Goal: Information Seeking & Learning: Compare options

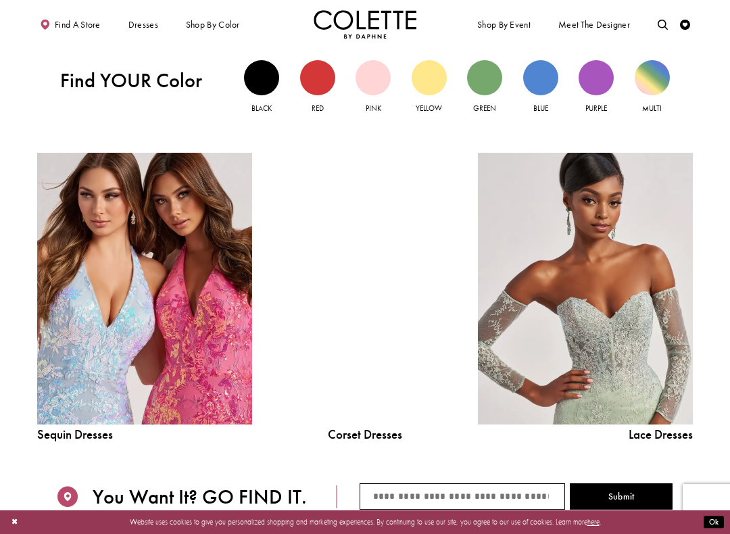
scroll to position [982, 0]
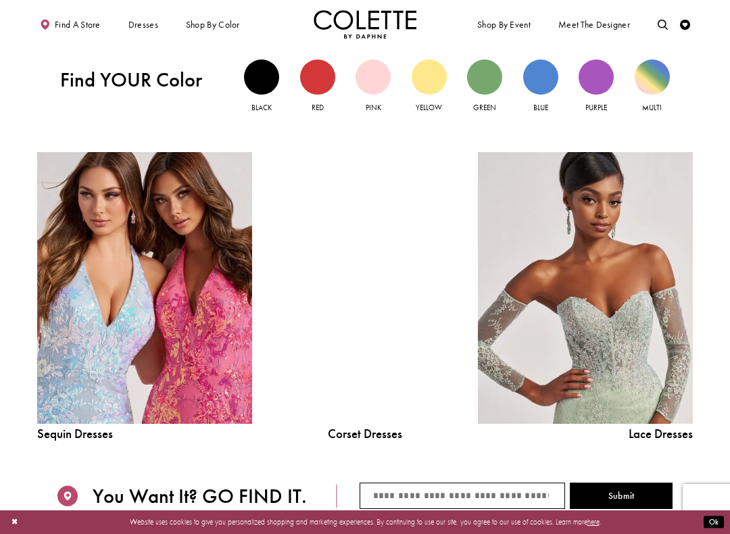
click at [393, 372] on div at bounding box center [364, 288] width 153 height 272
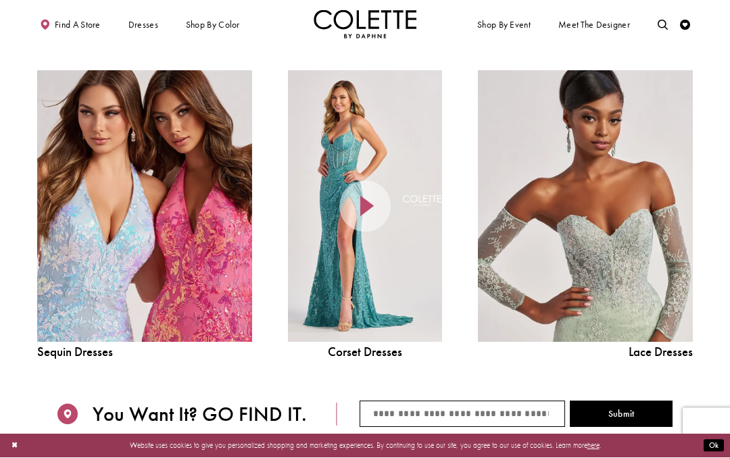
scroll to position [1063, 0]
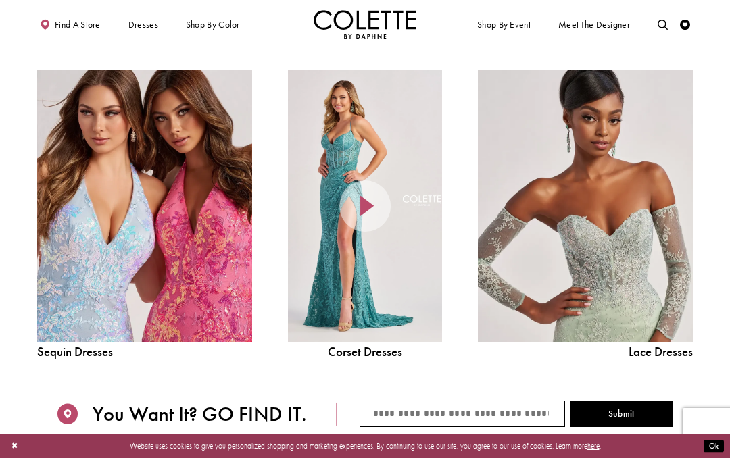
click at [174, 231] on link "Sequin Dresses Related Link" at bounding box center [144, 206] width 215 height 272
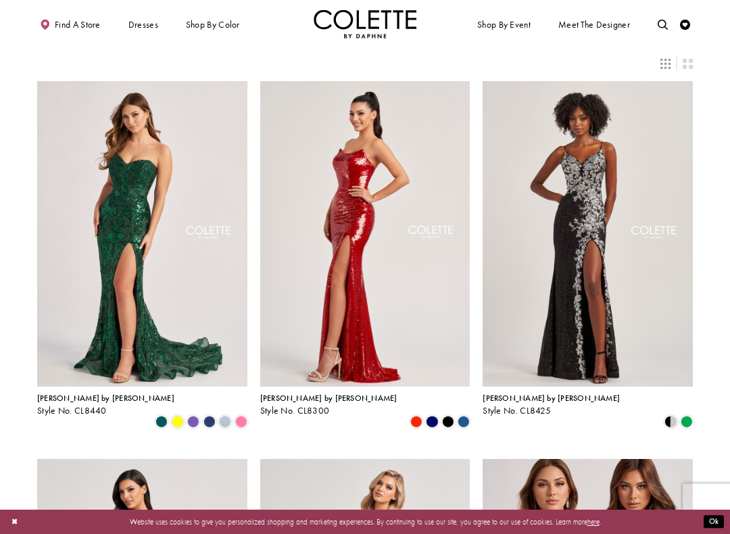
scroll to position [24, 0]
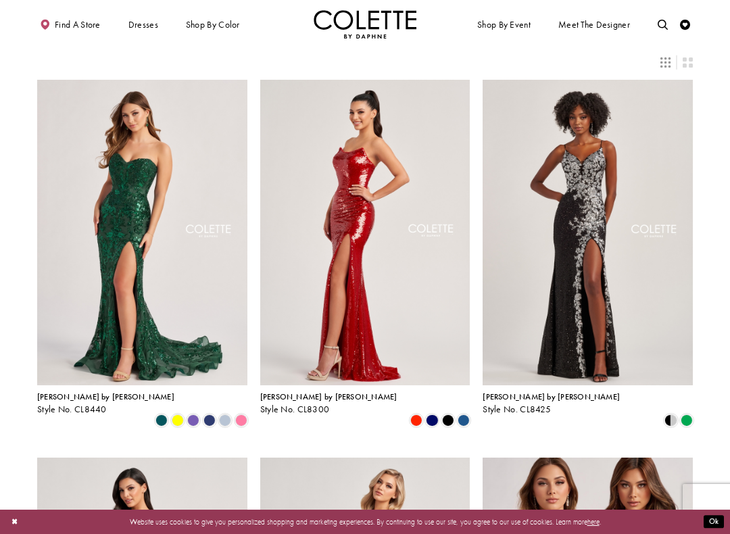
click at [692, 414] on span "Product List" at bounding box center [686, 420] width 12 height 12
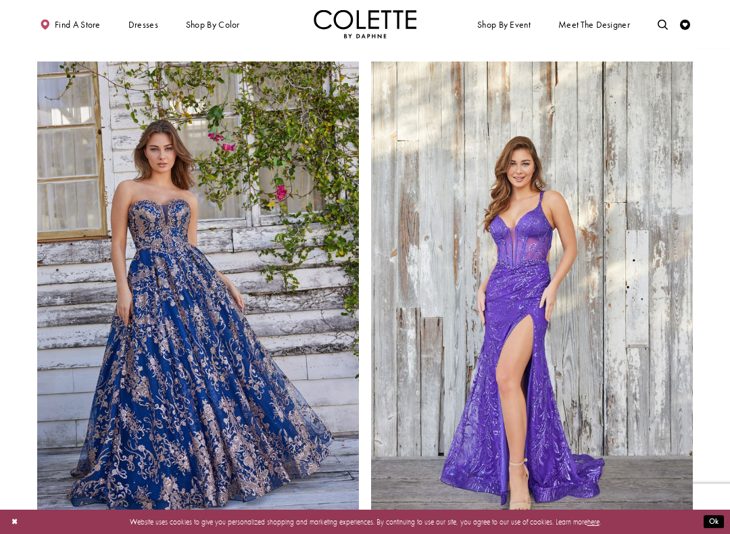
scroll to position [1553, 0]
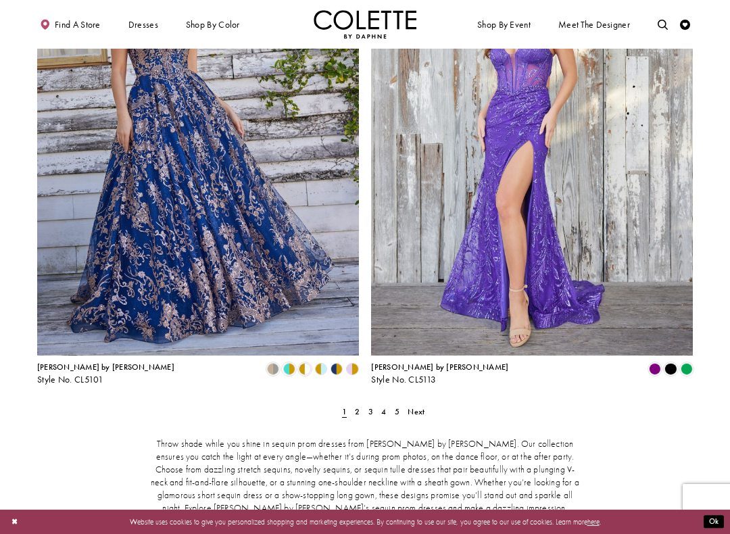
click at [426, 404] on link "Next" at bounding box center [416, 411] width 23 height 15
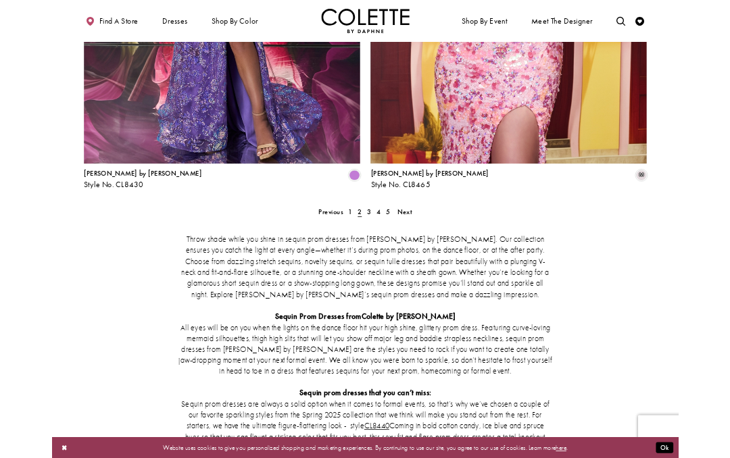
scroll to position [1875, 0]
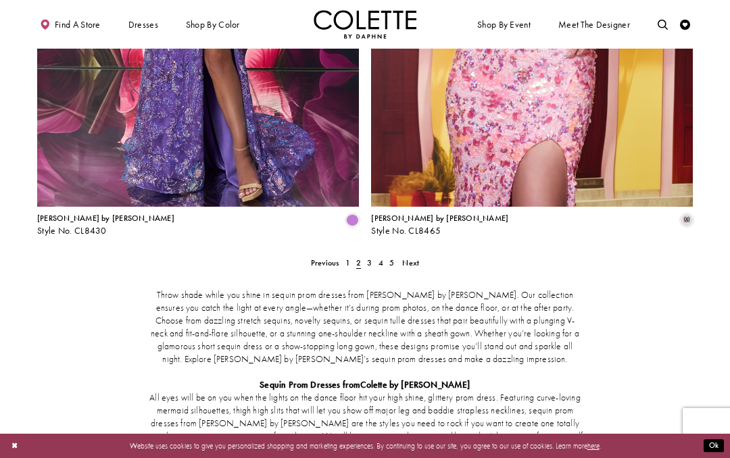
click at [413, 257] on span "Next" at bounding box center [410, 262] width 17 height 11
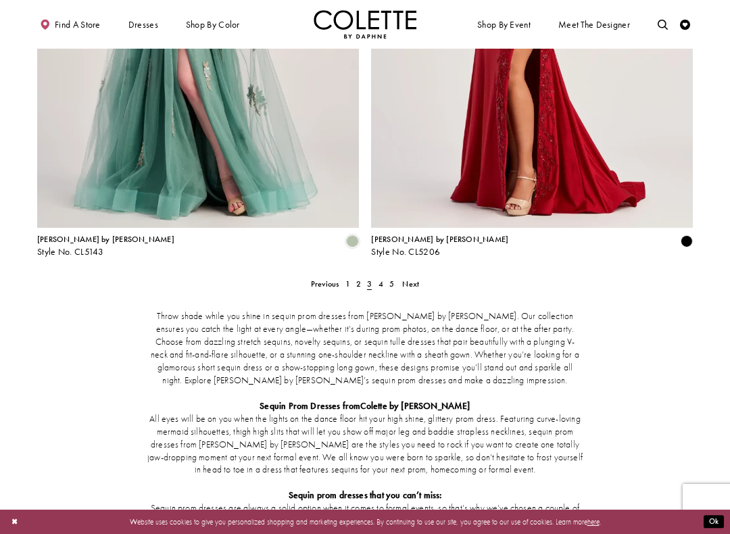
scroll to position [1856, 0]
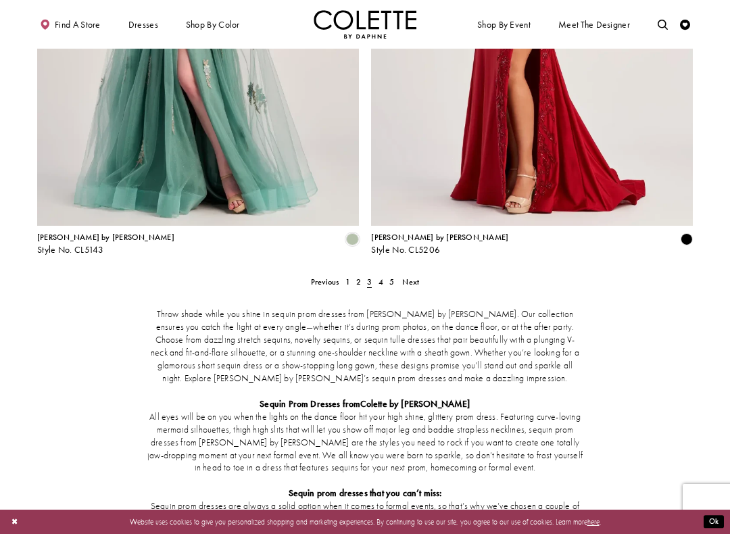
click at [409, 276] on span "Next" at bounding box center [410, 281] width 17 height 11
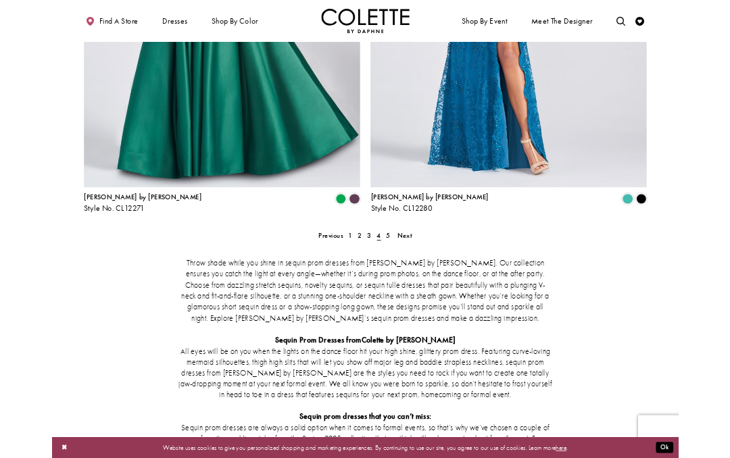
scroll to position [1875, 0]
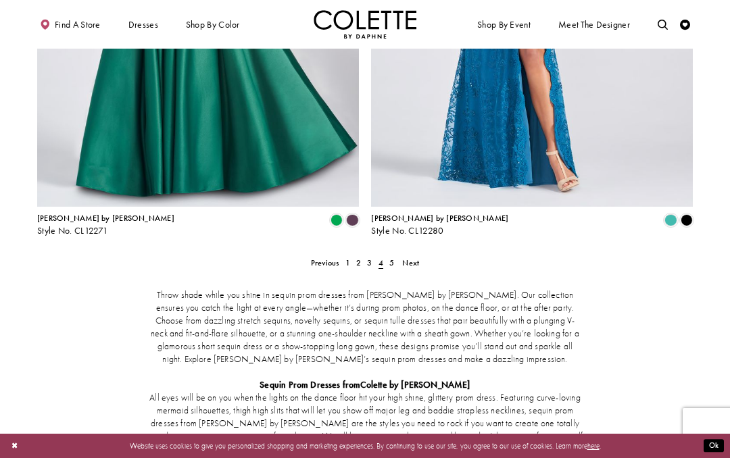
click at [420, 255] on link "Next" at bounding box center [410, 262] width 23 height 15
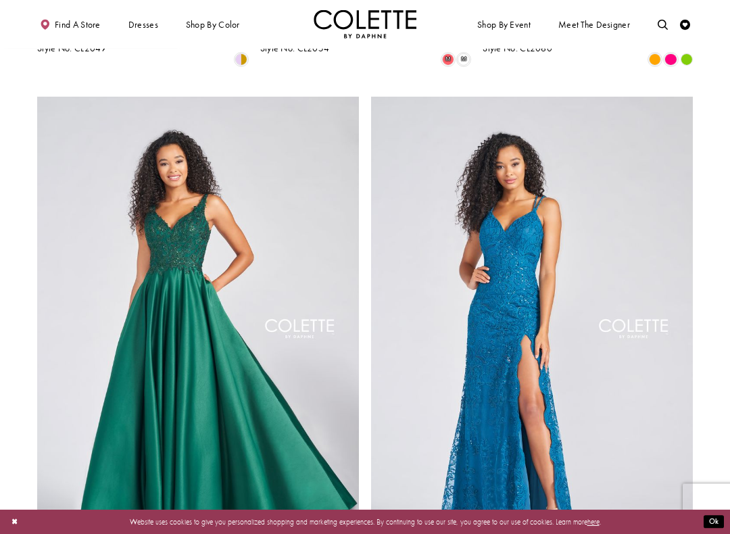
scroll to position [1522, 0]
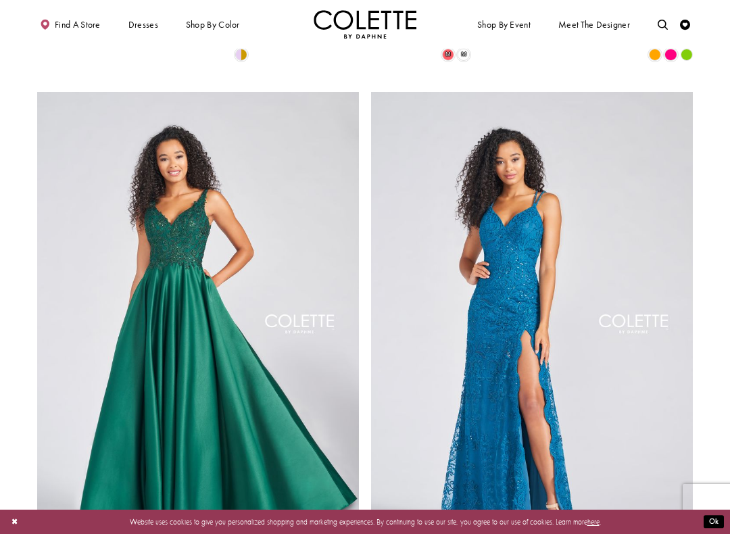
click at [620, 361] on img "Visit Colette by Daphne Style No. CL12280 Page" at bounding box center [532, 326] width 322 height 468
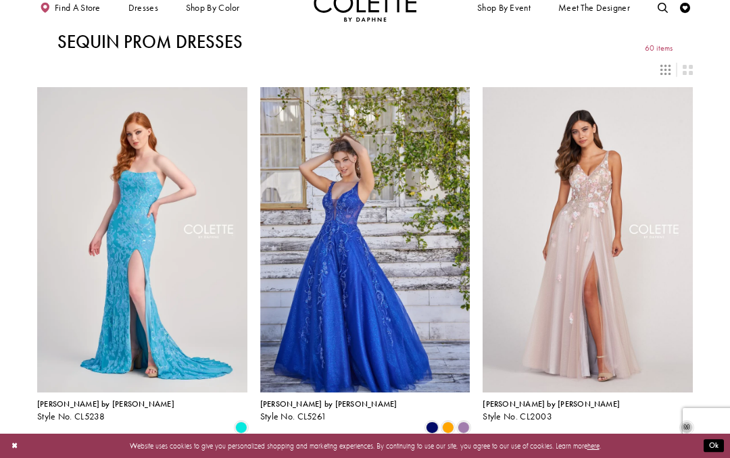
scroll to position [0, 0]
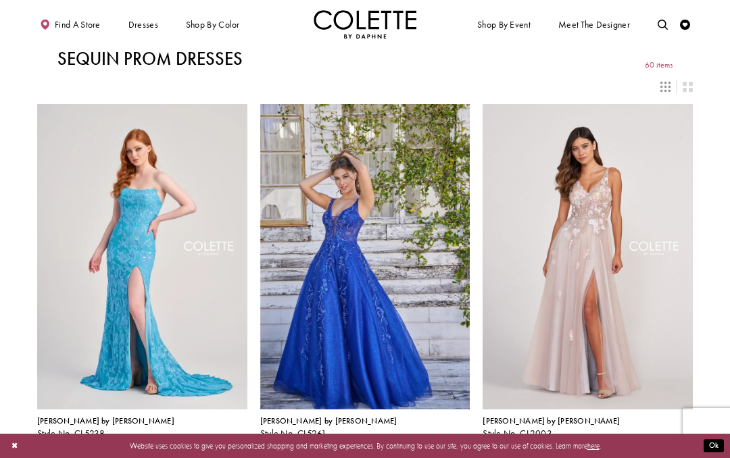
click at [631, 297] on img "Visit Colette by Daphne Style No. CL2003 Page" at bounding box center [587, 256] width 210 height 305
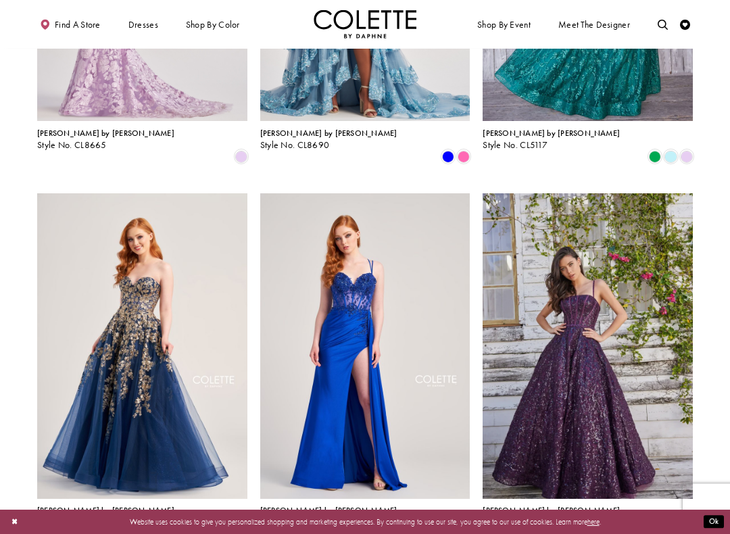
scroll to position [1045, 0]
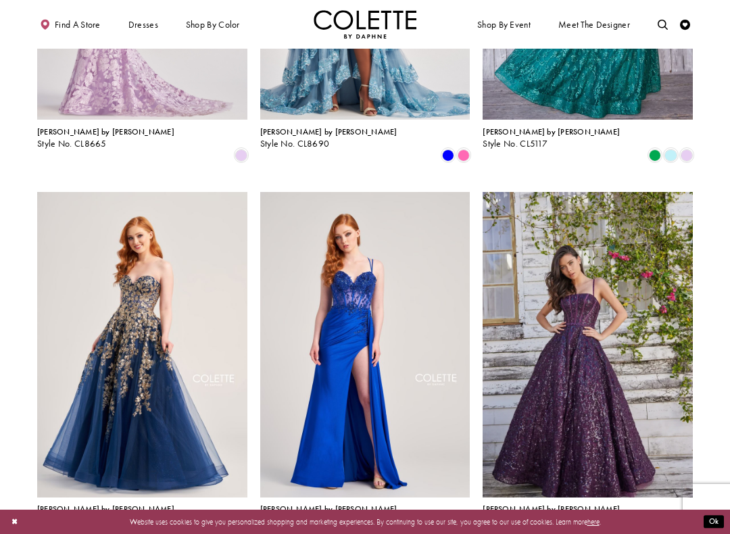
click at [133, 325] on img "Visit Colette by Daphne Style No. CL5136 Page" at bounding box center [142, 344] width 210 height 305
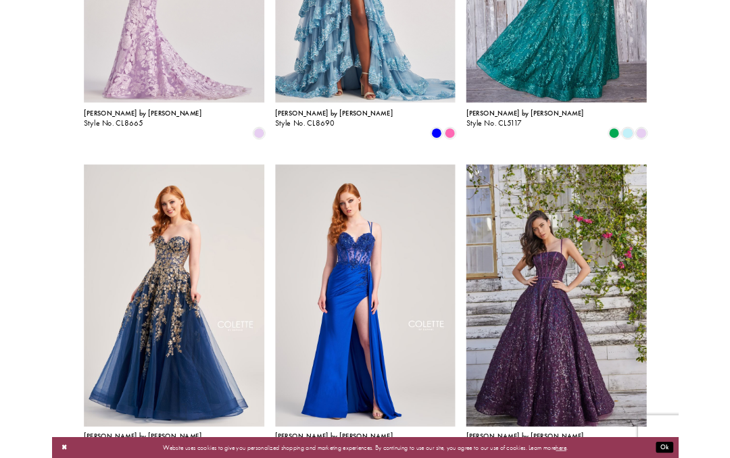
scroll to position [1082, 0]
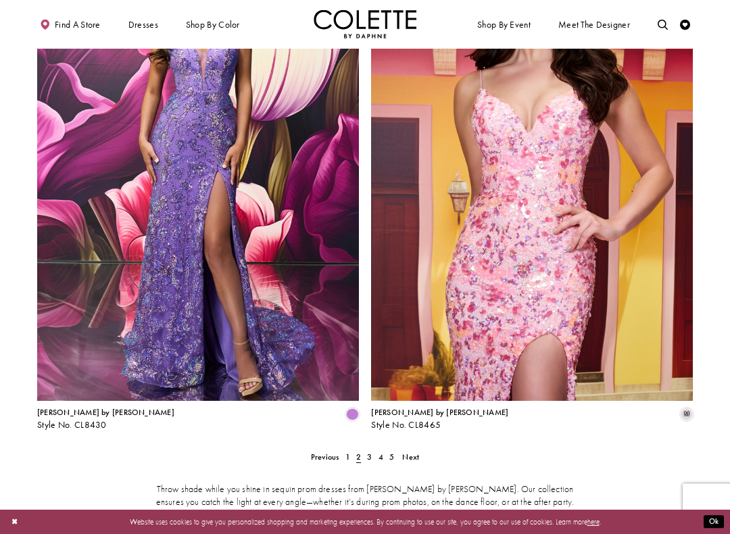
scroll to position [1684, 0]
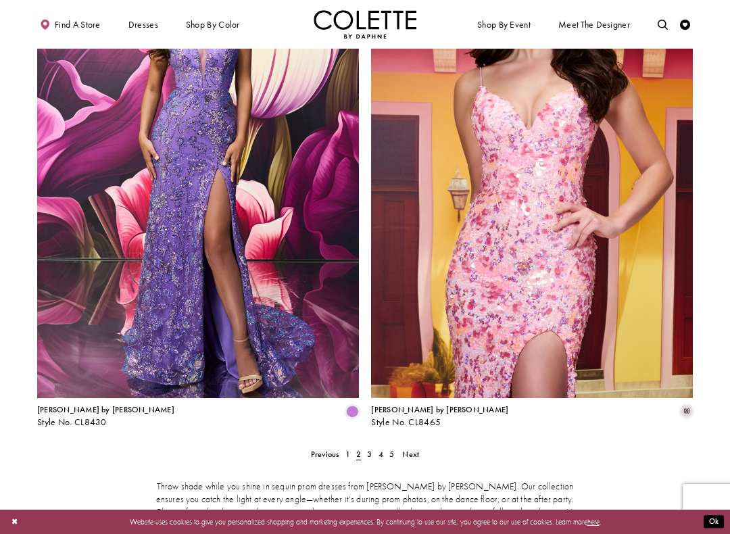
click at [176, 195] on img "Visit Colette by Daphne Style No. CL8430 Page" at bounding box center [198, 164] width 322 height 468
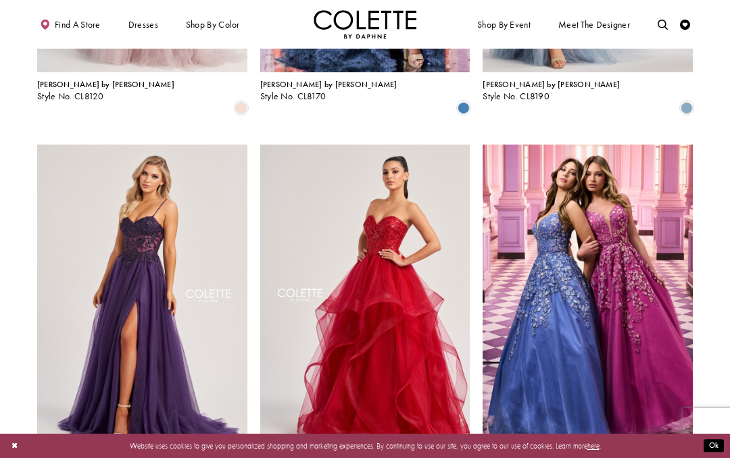
scroll to position [1091, 0]
click at [178, 270] on img "Visit Colette by Daphne Style No. CL8280 Page" at bounding box center [142, 297] width 210 height 305
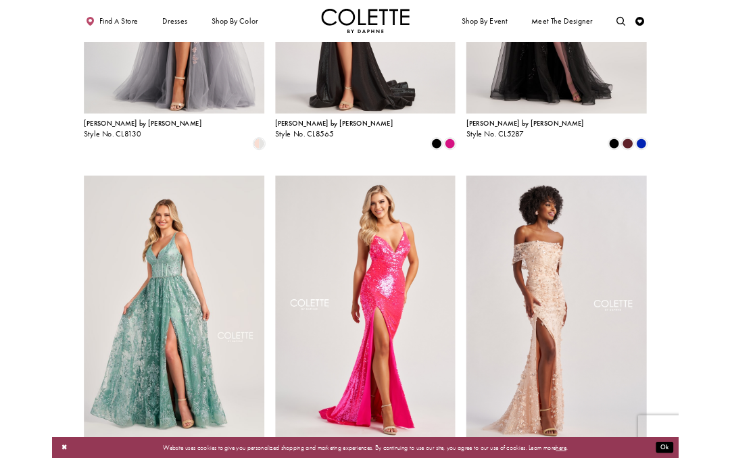
scroll to position [276, 0]
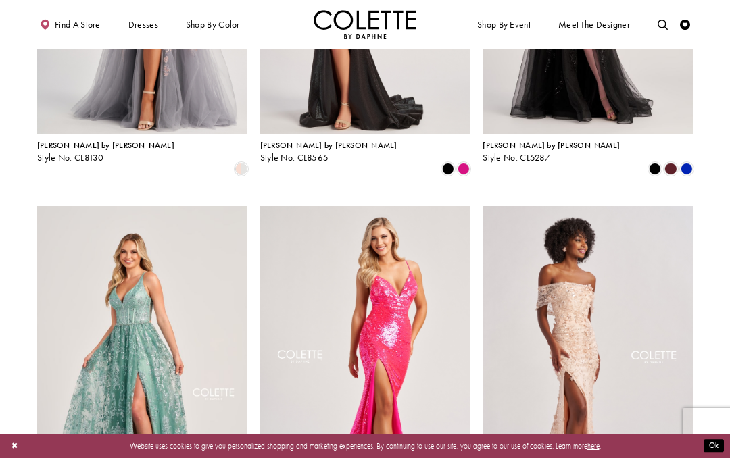
click at [128, 355] on img "Visit Colette by Daphne Style No. CL5134 Page" at bounding box center [142, 358] width 210 height 305
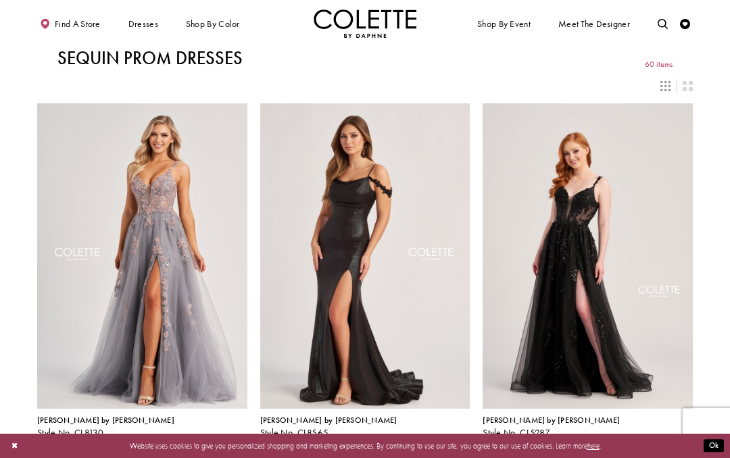
scroll to position [0, 0]
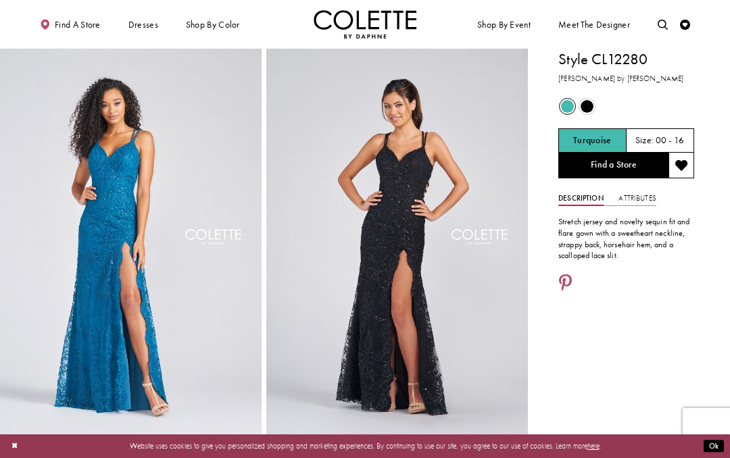
click at [570, 103] on span "Product color controls state depends on size chosen" at bounding box center [567, 106] width 13 height 13
click at [588, 107] on span "Product color controls state depends on size chosen" at bounding box center [586, 106] width 13 height 13
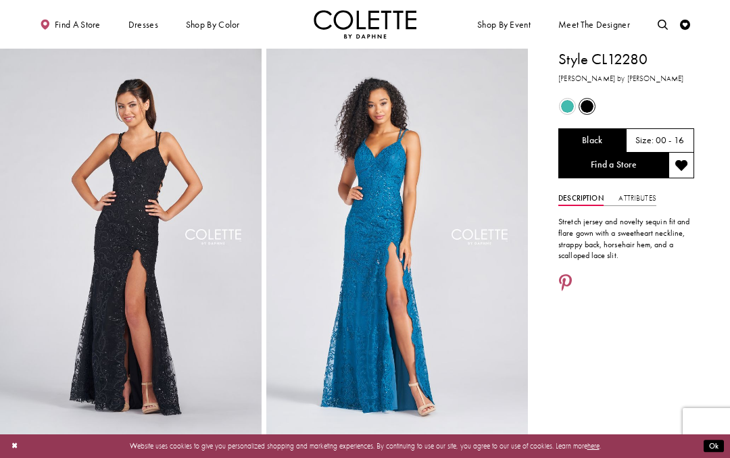
click at [570, 108] on span "Product color controls state depends on size chosen" at bounding box center [567, 106] width 13 height 13
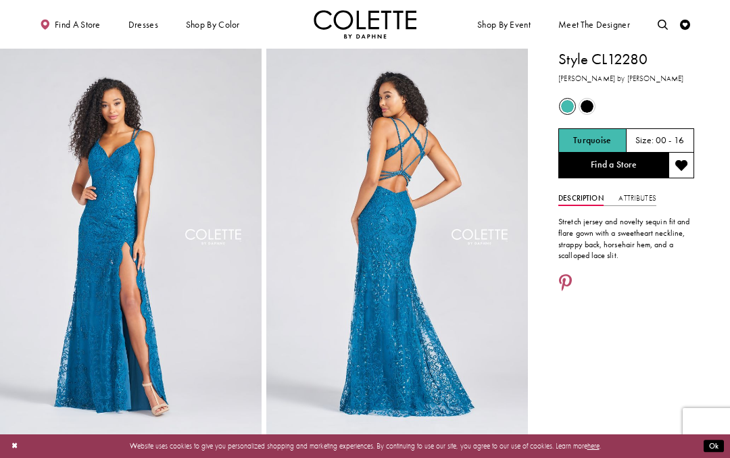
click at [587, 104] on span "Product color controls state depends on size chosen" at bounding box center [586, 106] width 13 height 13
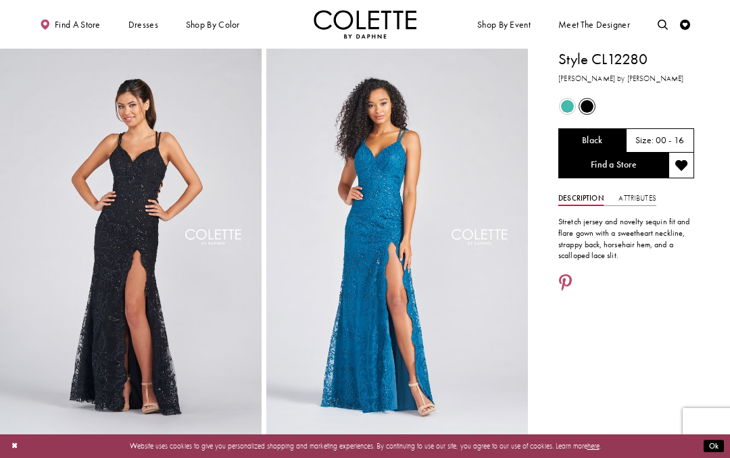
click at [570, 105] on span "Product color controls state depends on size chosen" at bounding box center [567, 106] width 13 height 13
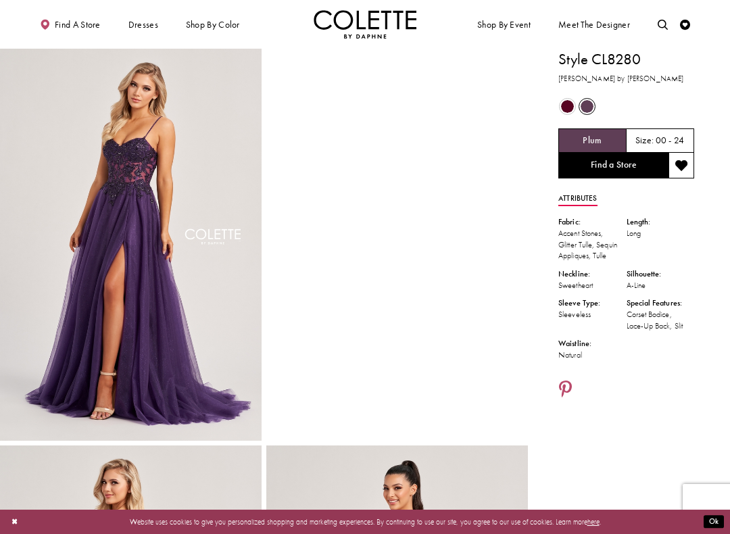
click at [568, 105] on span "Product color controls state depends on size chosen" at bounding box center [567, 106] width 13 height 13
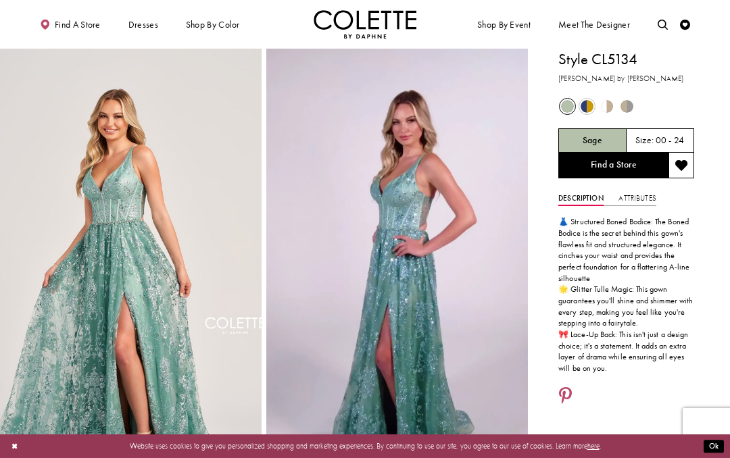
click at [582, 109] on span "Product color controls state depends on size chosen" at bounding box center [586, 106] width 13 height 13
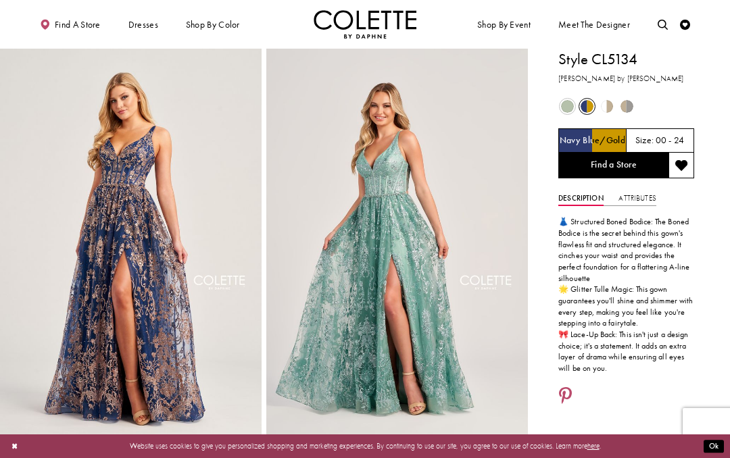
click at [608, 111] on span "Product color controls state depends on size chosen" at bounding box center [607, 106] width 13 height 13
click at [605, 106] on span "Product color controls state depends on size chosen" at bounding box center [607, 106] width 13 height 13
click at [613, 103] on span "Product color controls state depends on size chosen" at bounding box center [607, 106] width 13 height 13
click at [627, 105] on span "Product color controls state depends on size chosen" at bounding box center [626, 106] width 13 height 13
click at [630, 107] on span "Product color controls state depends on size chosen" at bounding box center [626, 106] width 13 height 13
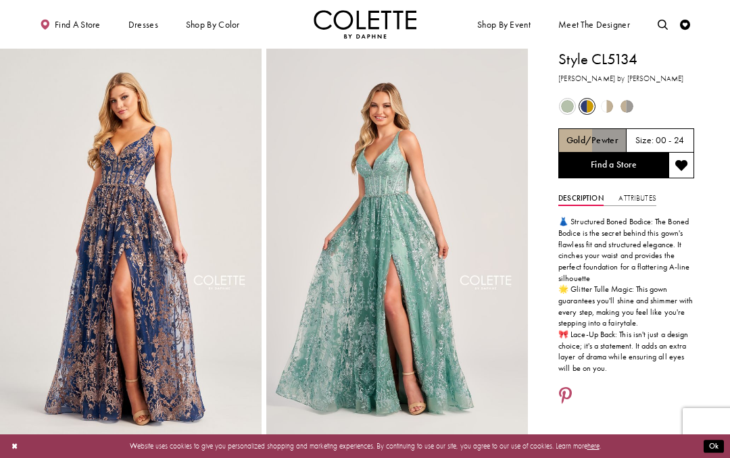
click at [573, 108] on span "Product color controls state depends on size chosen" at bounding box center [567, 106] width 13 height 13
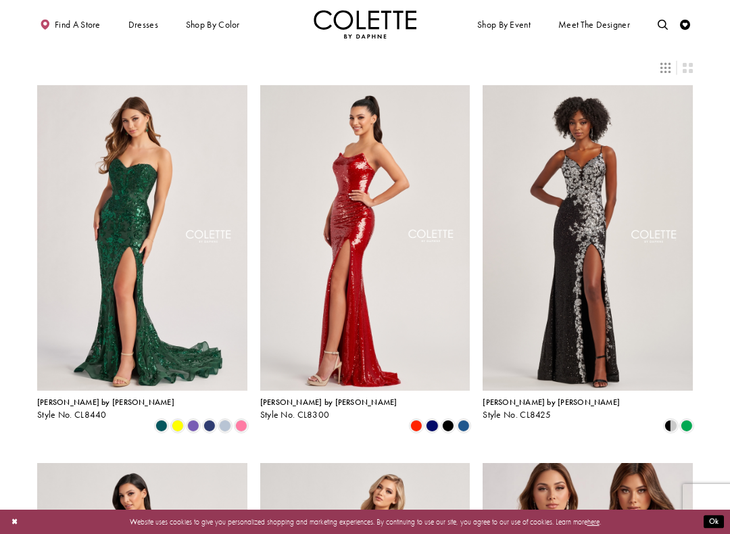
scroll to position [24, 0]
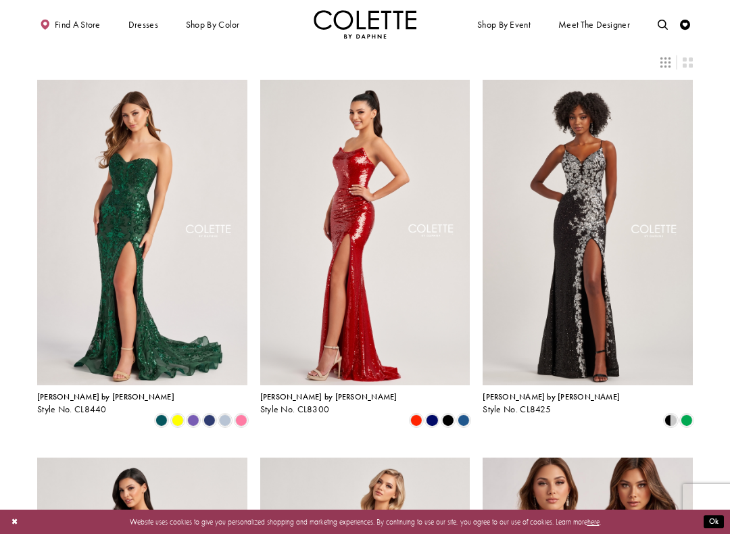
click at [563, 226] on img "Visit Colette by Daphne Style No. CL8425 Page" at bounding box center [587, 232] width 210 height 305
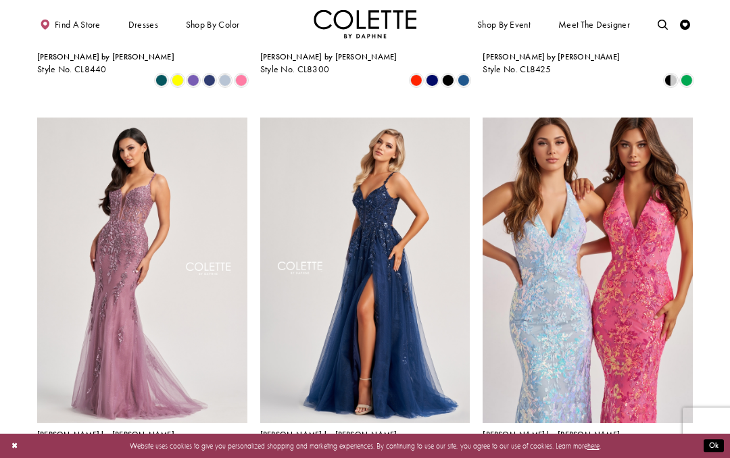
scroll to position [303, 0]
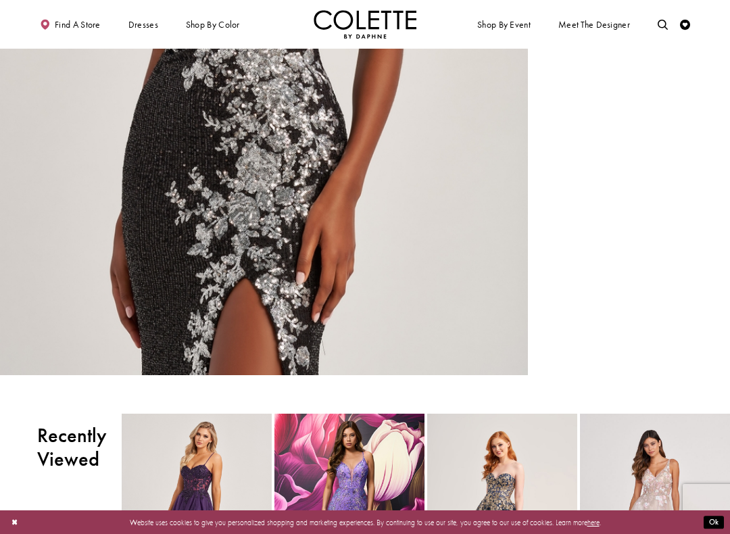
scroll to position [866, 0]
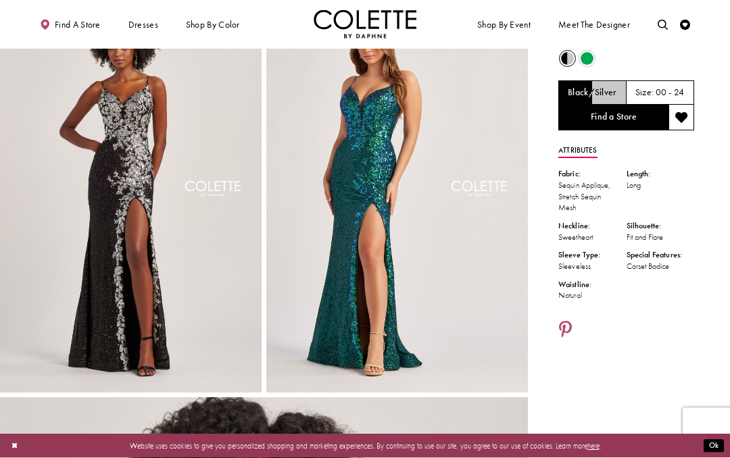
click at [403, 164] on img "Full size Style CL8425 Colette by Daphne #1 default Emerald frontface vertical …" at bounding box center [396, 197] width 261 height 392
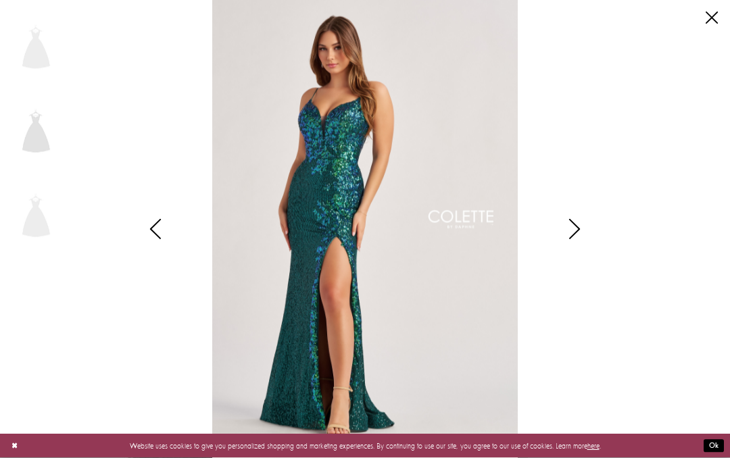
scroll to position [48, 0]
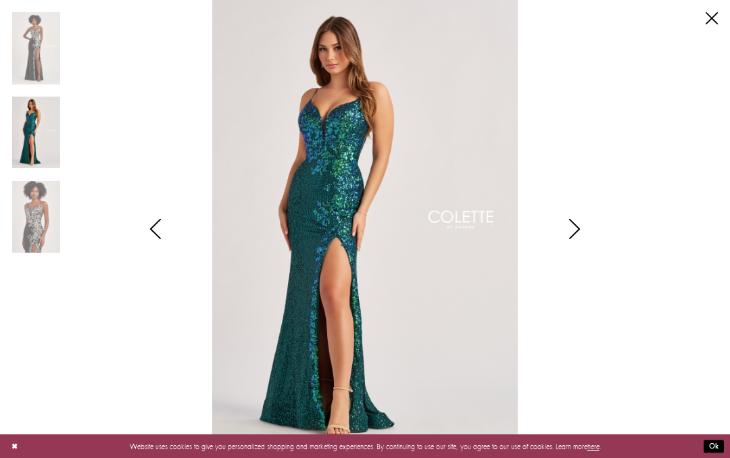
click at [578, 228] on icon "Style CL8425 Colette by Daphne Views dialog" at bounding box center [574, 229] width 34 height 20
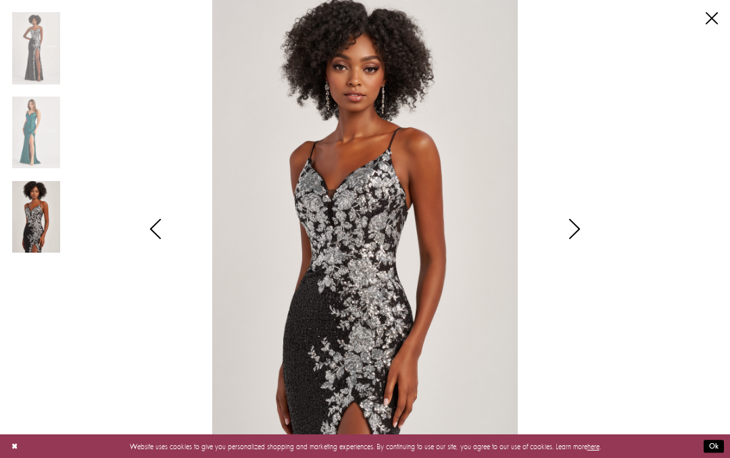
click at [574, 234] on icon "Style CL8425 Colette by Daphne Views dialog" at bounding box center [574, 229] width 34 height 20
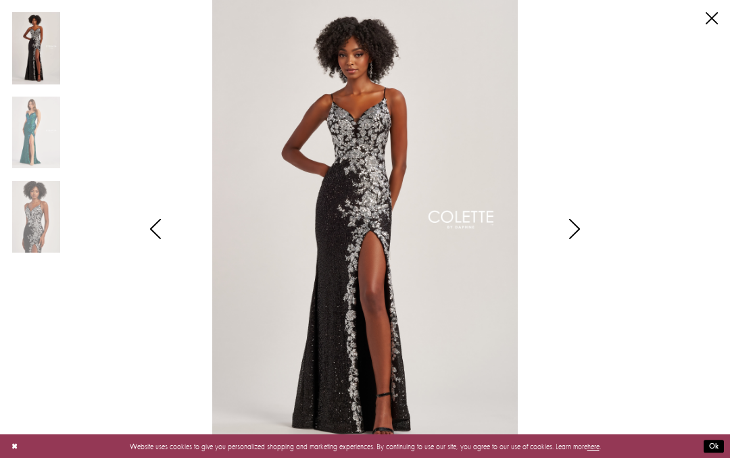
click at [574, 234] on icon "Style CL8425 Colette by Daphne Views dialog" at bounding box center [574, 229] width 34 height 20
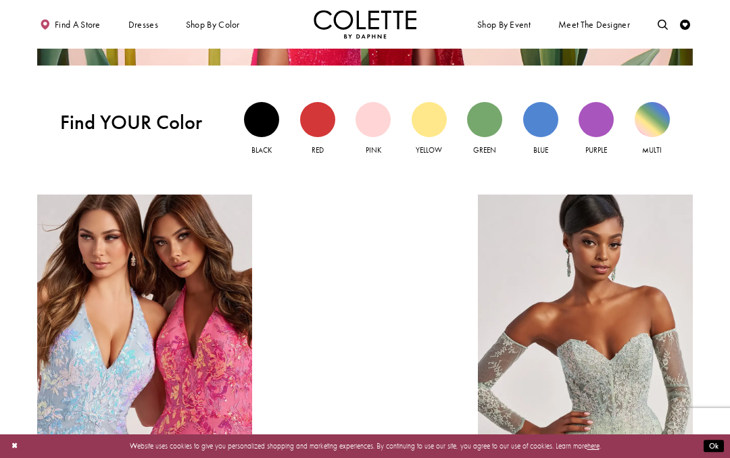
scroll to position [916, 0]
